Goal: Information Seeking & Learning: Learn about a topic

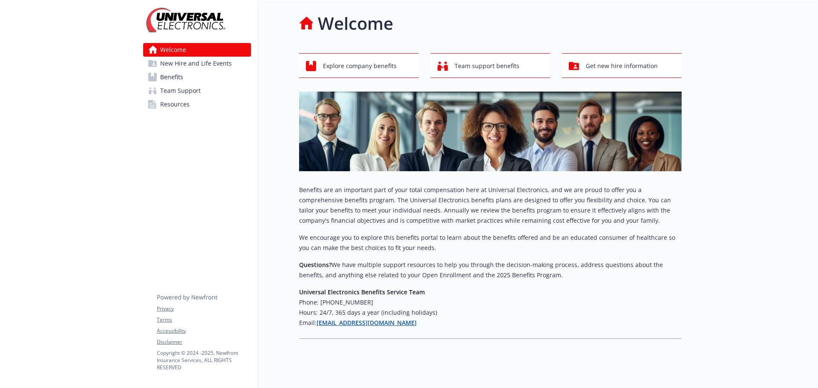
click at [179, 72] on span "Benefits" at bounding box center [171, 77] width 23 height 14
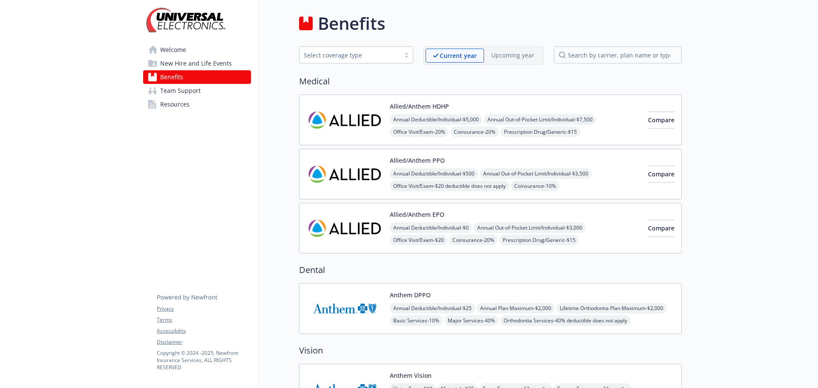
click at [169, 45] on span "Welcome" at bounding box center [173, 50] width 26 height 14
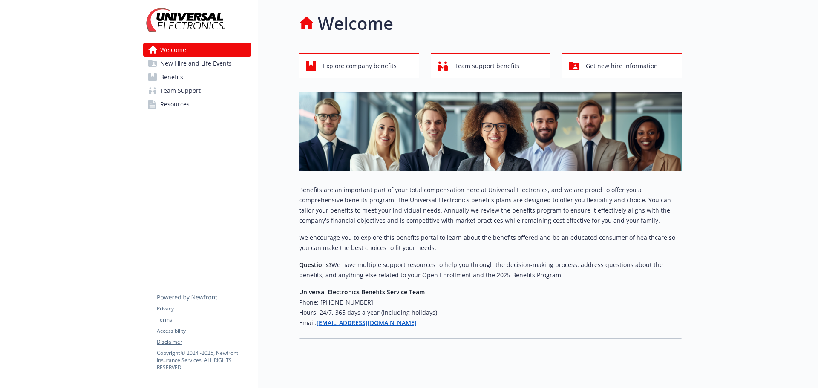
click at [177, 65] on span "New Hire and Life Events" at bounding box center [196, 64] width 72 height 14
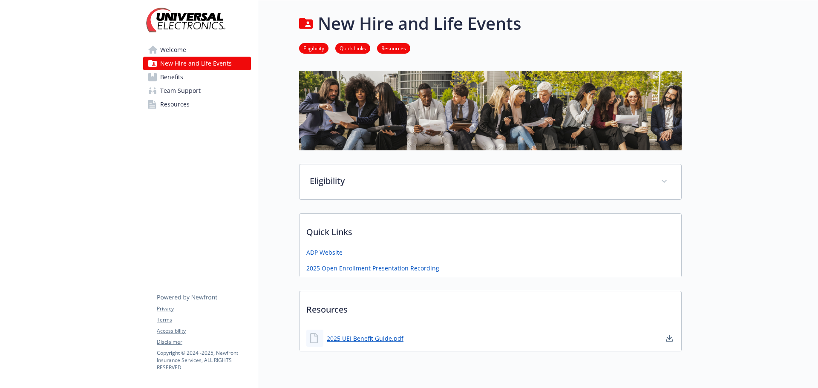
click at [175, 78] on span "Benefits" at bounding box center [171, 77] width 23 height 14
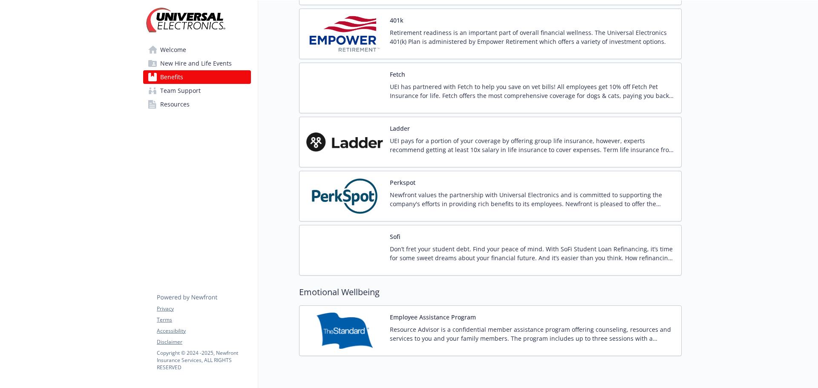
scroll to position [1038, 0]
